Goal: Navigation & Orientation: Go to known website

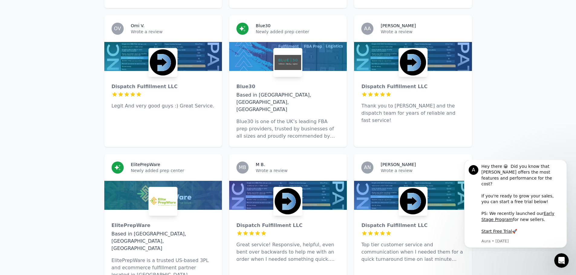
scroll to position [846, 0]
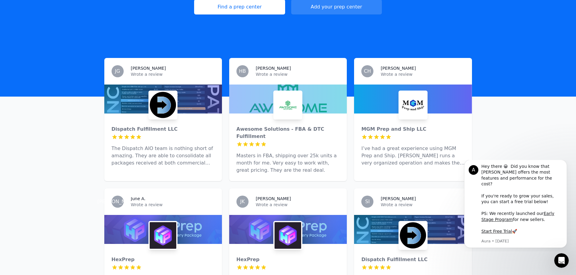
scroll to position [130, 0]
